Goal: Information Seeking & Learning: Learn about a topic

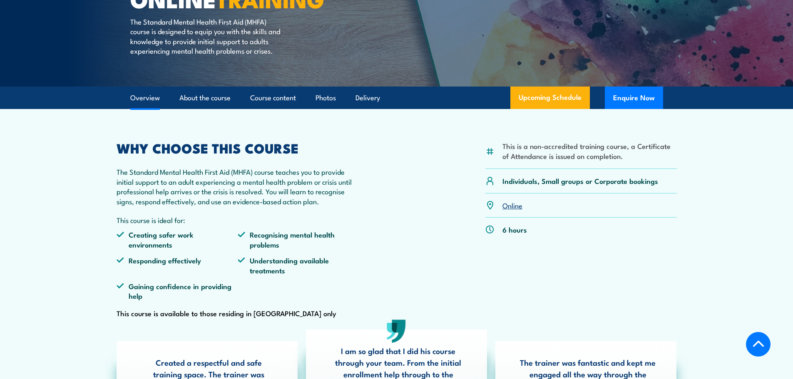
scroll to position [271, 0]
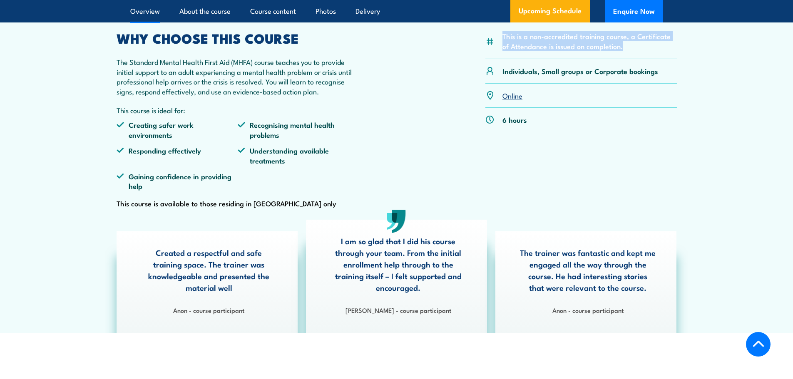
drag, startPoint x: 503, startPoint y: 47, endPoint x: 636, endPoint y: 55, distance: 133.5
click at [636, 51] on li "This is a non-accredited training course, a Certificate of Attendance is issued…" at bounding box center [590, 41] width 174 height 20
click at [613, 182] on div "This is a non-accredited training course, a Certificate of Attendance is issued…" at bounding box center [582, 120] width 192 height 177
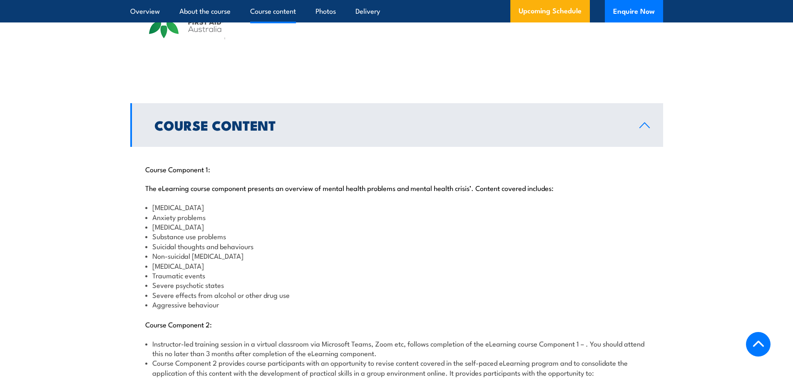
scroll to position [854, 0]
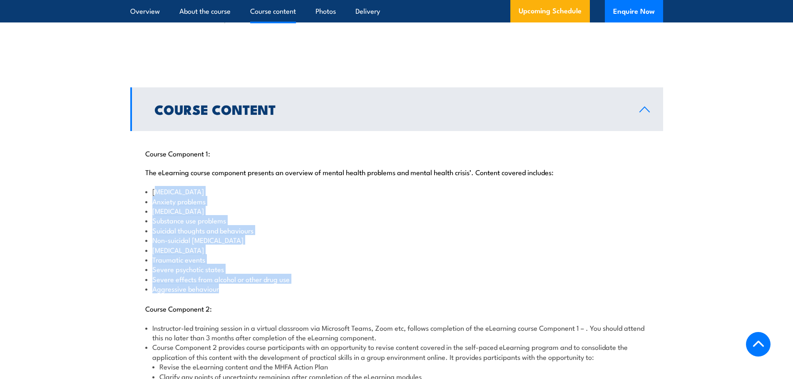
drag, startPoint x: 155, startPoint y: 183, endPoint x: 261, endPoint y: 278, distance: 142.1
click at [261, 278] on ul "[MEDICAL_DATA] problems [MEDICAL_DATA] Substance use problems Suicidal thoughts…" at bounding box center [396, 240] width 503 height 107
click at [217, 284] on li "Aggressive behaviour" at bounding box center [396, 289] width 503 height 10
drag, startPoint x: 238, startPoint y: 282, endPoint x: 134, endPoint y: 173, distance: 150.5
click at [134, 173] on div "Course Component 1: The eLearning course component presents an overview of ment…" at bounding box center [396, 274] width 533 height 287
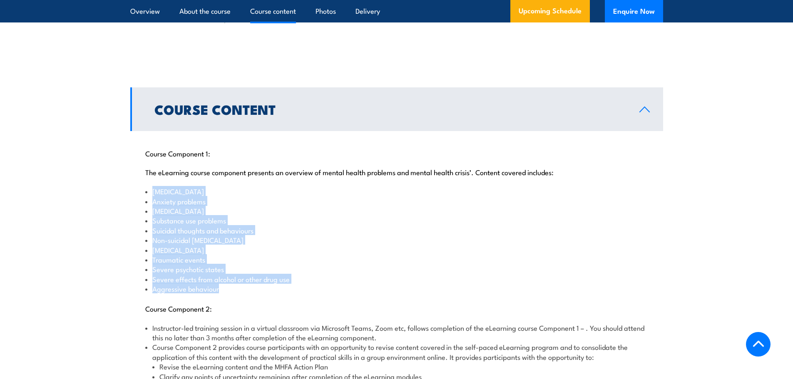
click at [381, 216] on li "Substance use problems" at bounding box center [396, 221] width 503 height 10
click at [366, 187] on li "[MEDICAL_DATA]" at bounding box center [396, 192] width 503 height 10
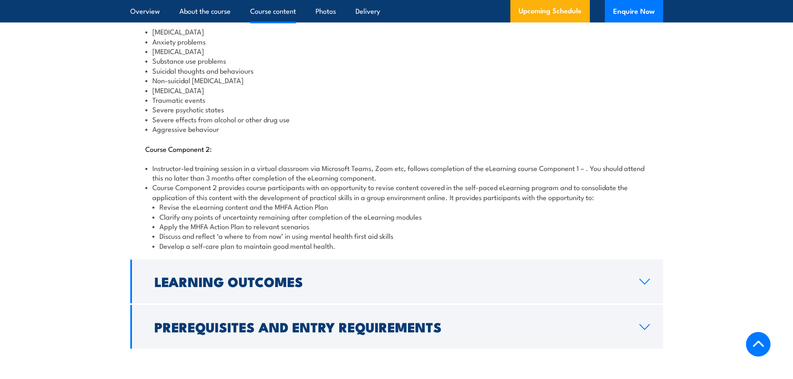
scroll to position [1031, 0]
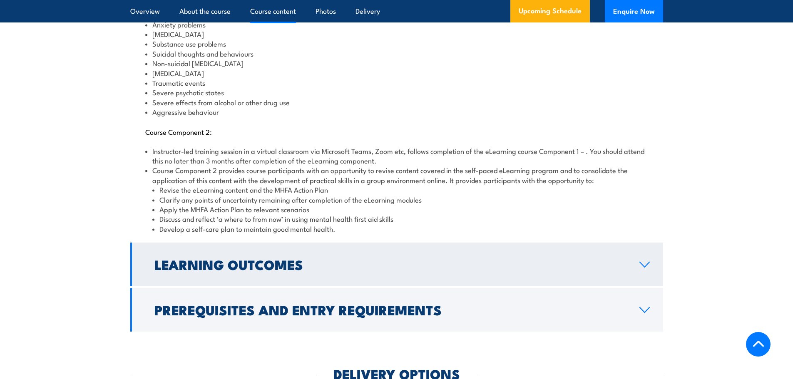
click at [215, 271] on link "Learning Outcomes" at bounding box center [396, 265] width 533 height 44
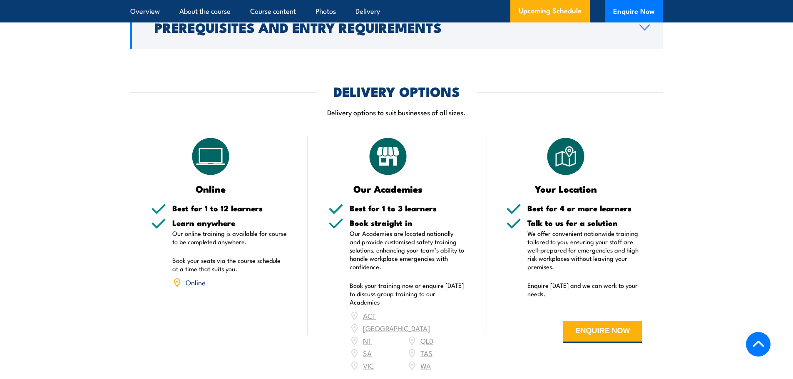
scroll to position [1099, 0]
